Goal: Transaction & Acquisition: Register for event/course

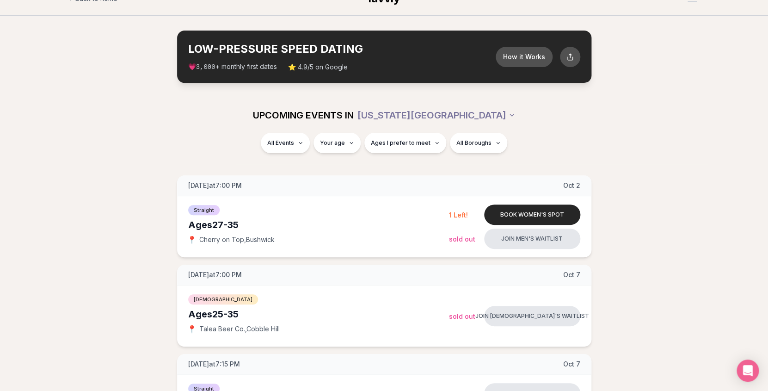
scroll to position [19, 0]
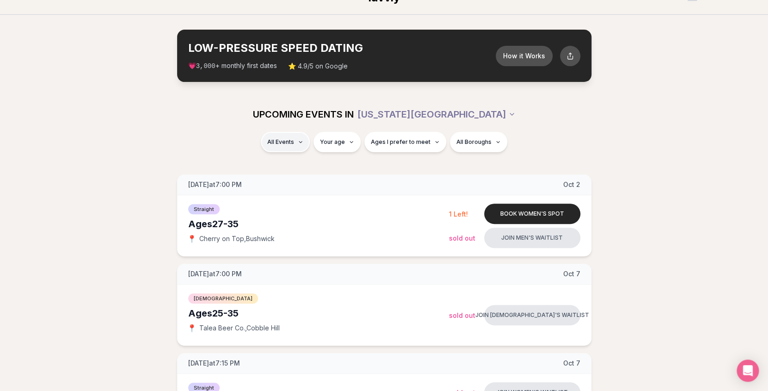
click at [289, 206] on span "[DEMOGRAPHIC_DATA]" at bounding box center [293, 207] width 71 height 9
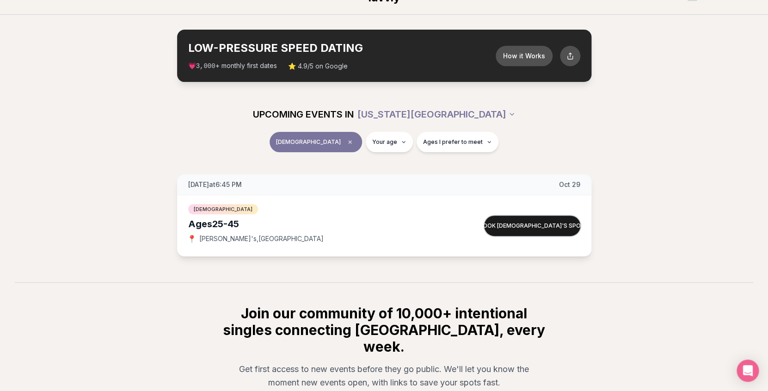
click at [550, 228] on button "Book [DEMOGRAPHIC_DATA]'s spot" at bounding box center [532, 225] width 96 height 20
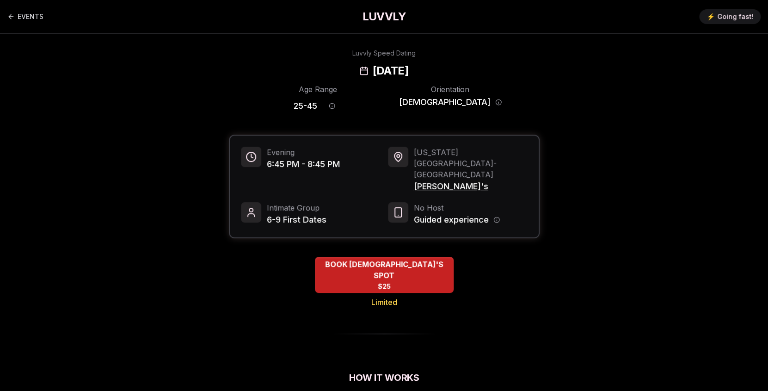
click at [421, 180] on span "[PERSON_NAME]'s" at bounding box center [471, 186] width 114 height 13
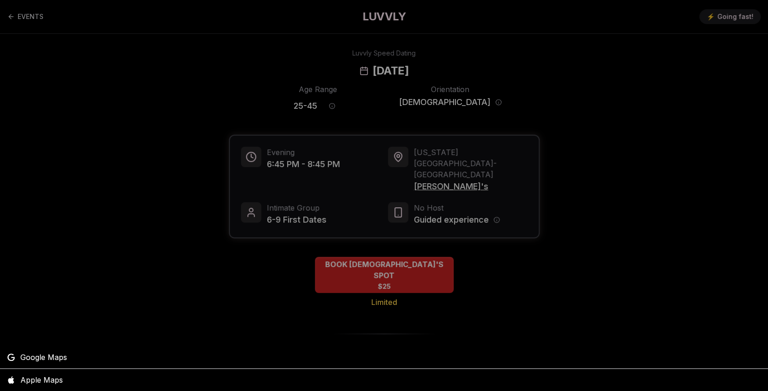
click at [616, 208] on div at bounding box center [384, 195] width 768 height 391
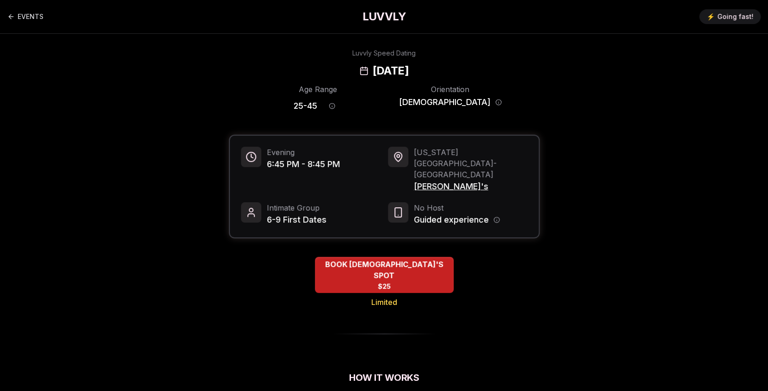
click at [426, 180] on span "[PERSON_NAME]'s" at bounding box center [471, 186] width 114 height 13
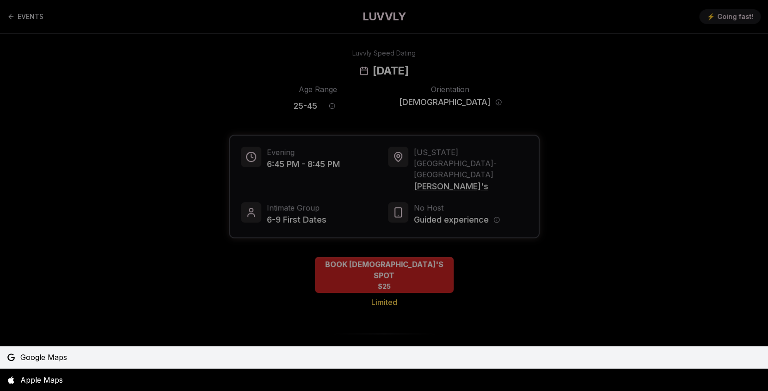
click at [56, 356] on span "Google Maps" at bounding box center [43, 356] width 47 height 11
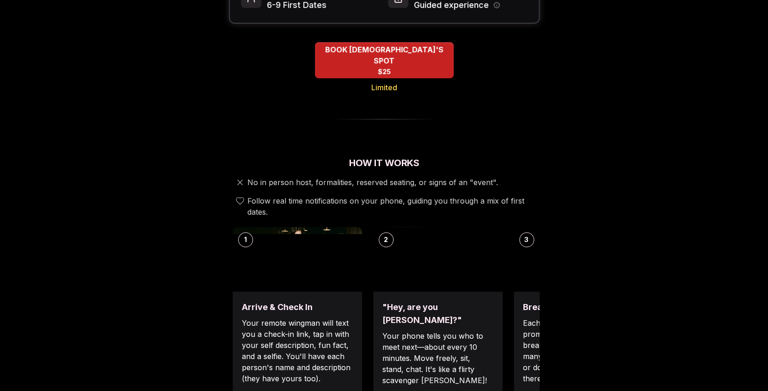
scroll to position [215, 0]
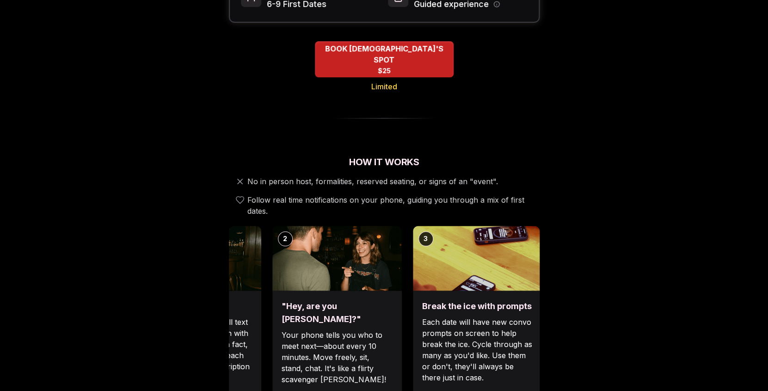
click at [390, 341] on div ""Hey, are you [PERSON_NAME]?" Your phone tells you who to meet next—about every…" at bounding box center [336, 350] width 129 height 120
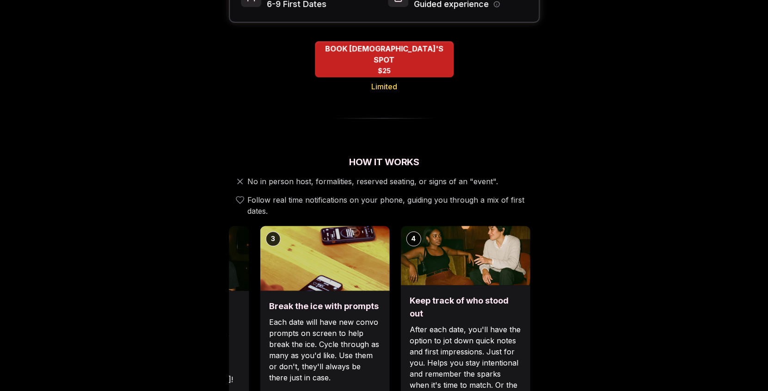
click at [341, 360] on div "Break the ice with prompts Each date will have new convo prompts on screen to h…" at bounding box center [324, 350] width 129 height 120
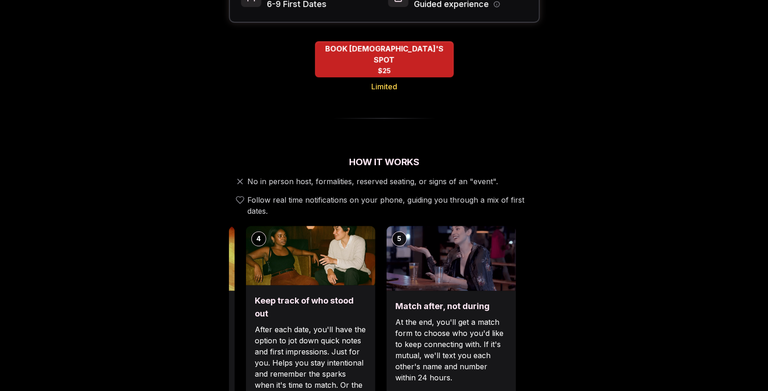
click at [275, 362] on p "After each date, you'll have the option to jot down quick notes and first impre…" at bounding box center [310, 363] width 111 height 78
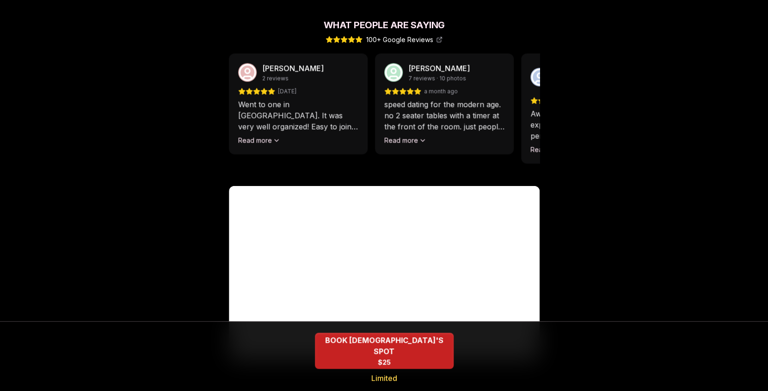
scroll to position [875, 0]
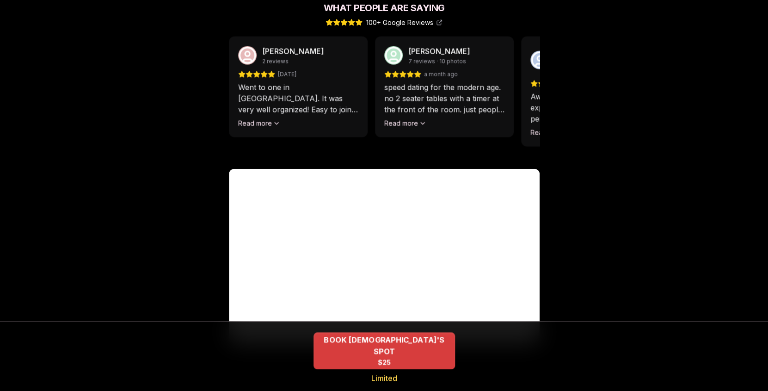
click at [401, 356] on div "BOOK [DEMOGRAPHIC_DATA]'S SPOT $25" at bounding box center [383, 350] width 141 height 37
